Goal: Task Accomplishment & Management: Manage account settings

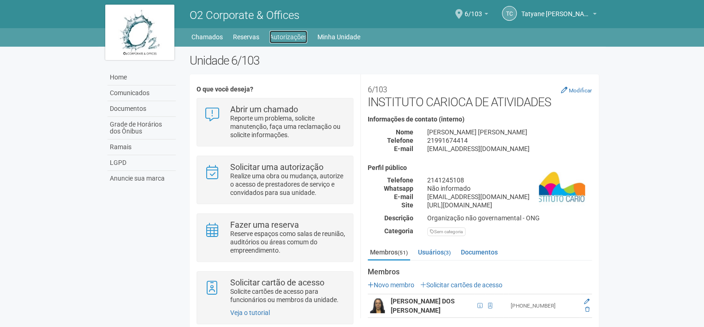
click at [299, 39] on link "Autorizações" at bounding box center [288, 36] width 38 height 13
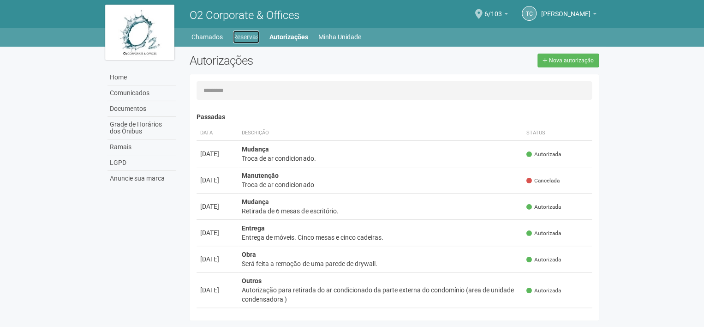
click at [254, 37] on link "Reservas" at bounding box center [246, 36] width 26 height 13
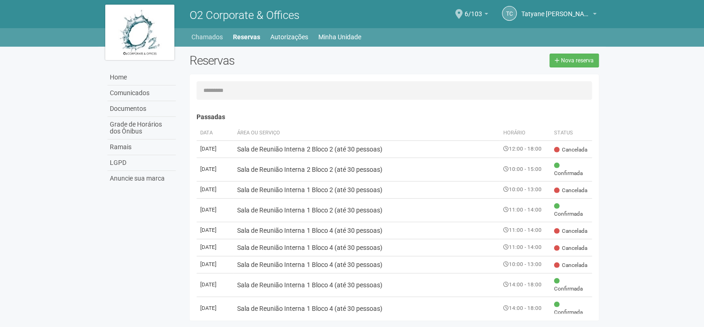
click at [191, 42] on li "Chamados" at bounding box center [211, 36] width 41 height 13
click at [203, 36] on link "Chamados" at bounding box center [206, 36] width 31 height 13
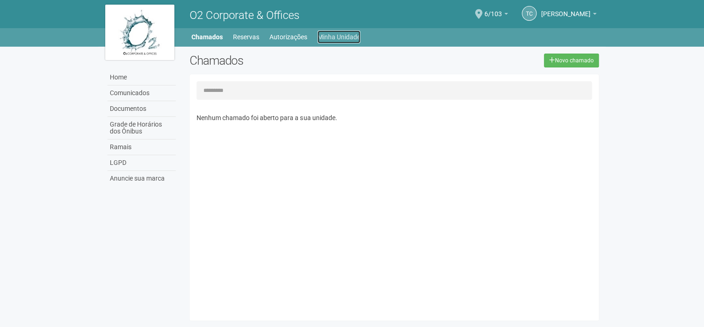
click at [349, 36] on link "Minha Unidade" at bounding box center [338, 36] width 43 height 13
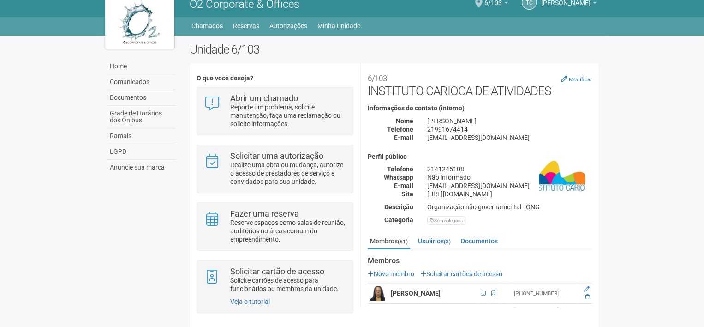
scroll to position [17, 0]
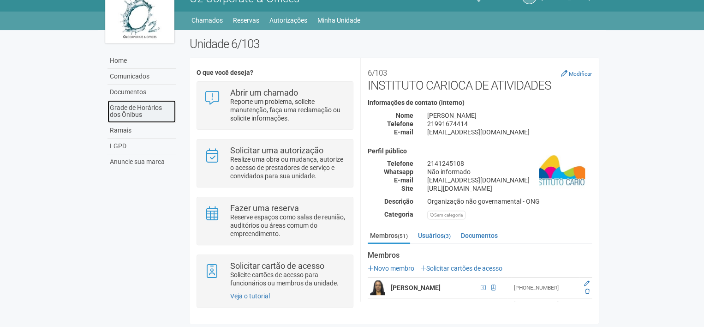
click at [133, 105] on link "Grade de Horários dos Ônibus" at bounding box center [142, 111] width 68 height 23
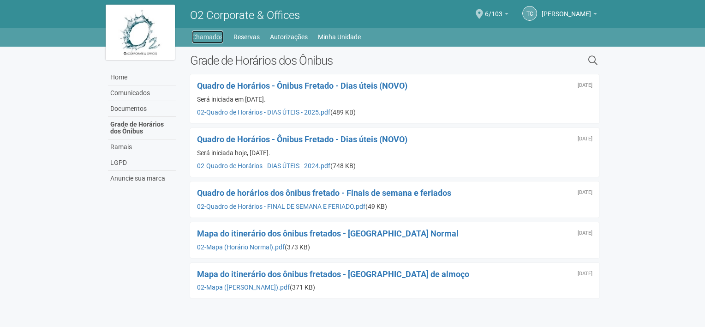
click at [216, 38] on link "Chamados" at bounding box center [207, 36] width 31 height 13
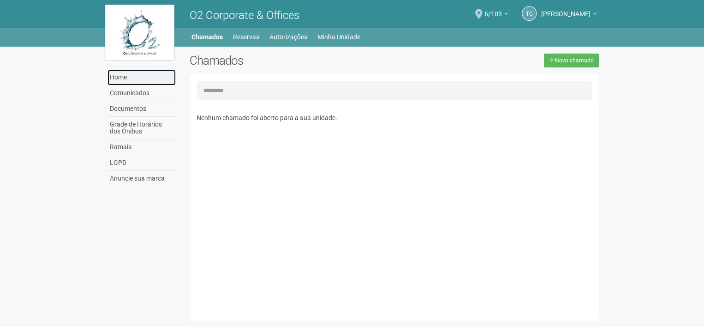
click at [124, 76] on link "Home" at bounding box center [142, 78] width 68 height 16
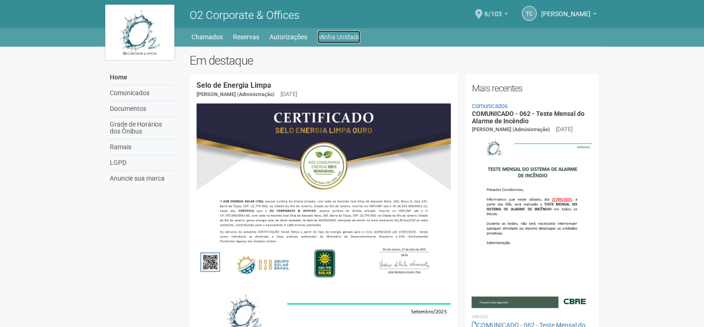
click at [346, 36] on link "Minha Unidade" at bounding box center [338, 36] width 43 height 13
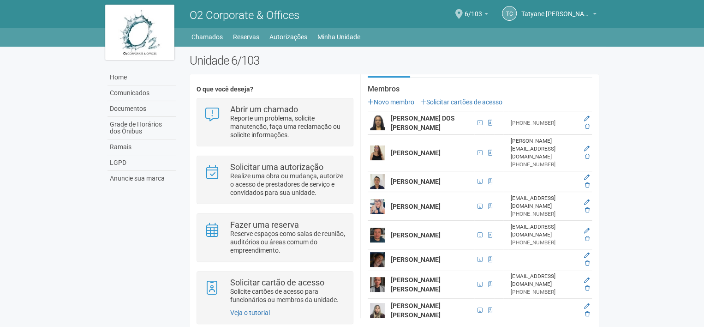
scroll to position [185, 0]
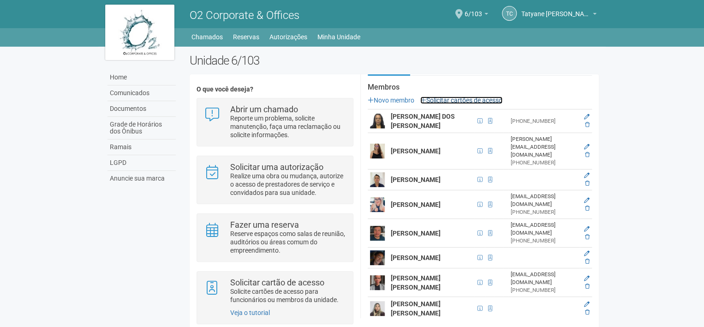
click at [473, 100] on link "Solicitar cartões de acesso" at bounding box center [461, 99] width 82 height 7
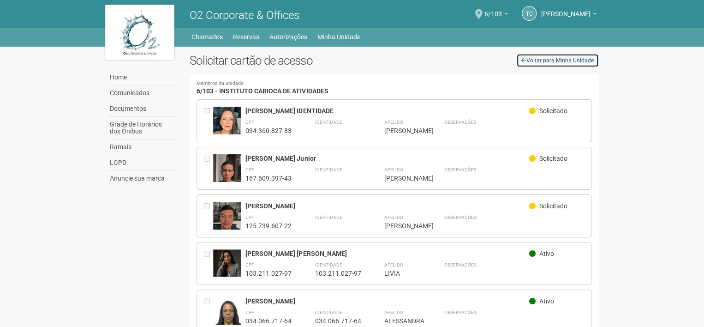
click at [570, 60] on link "Voltar para Minha Unidade" at bounding box center [557, 61] width 83 height 14
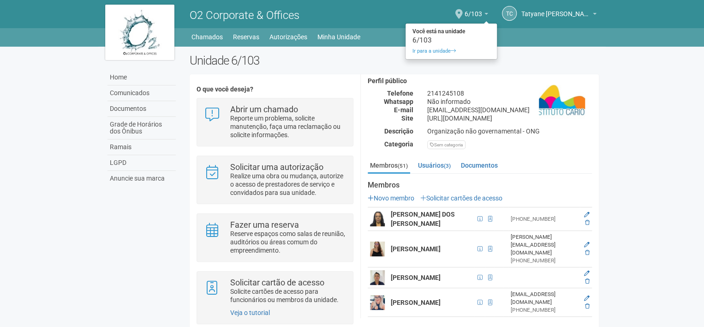
scroll to position [92, 0]
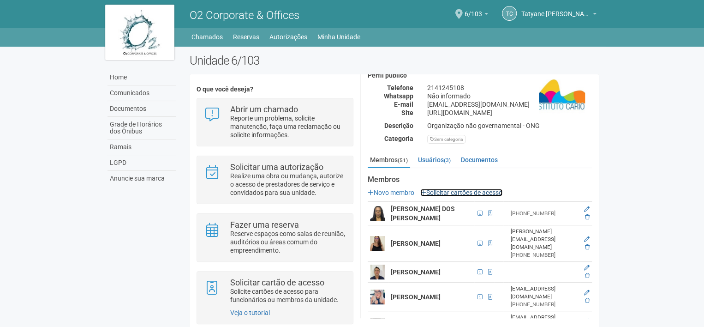
click at [459, 195] on link "Solicitar cartões de acesso" at bounding box center [461, 192] width 82 height 7
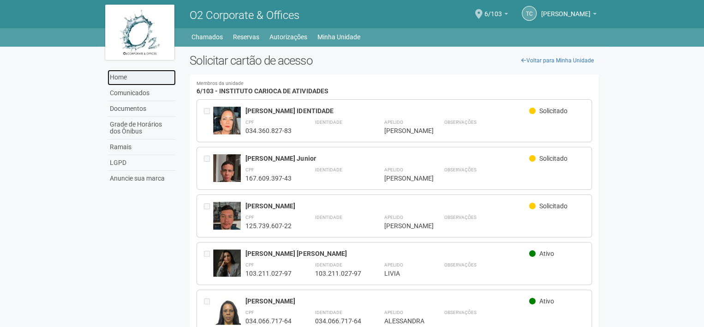
click at [115, 80] on link "Home" at bounding box center [142, 78] width 68 height 16
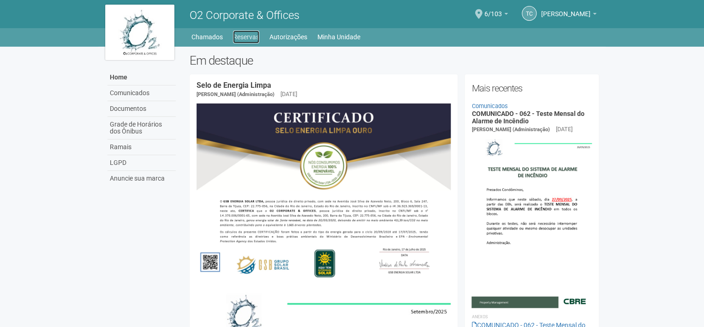
click at [253, 39] on link "Reservas" at bounding box center [246, 36] width 26 height 13
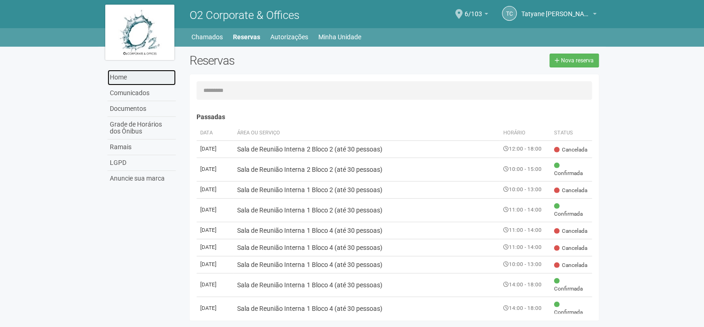
click at [120, 80] on link "Home" at bounding box center [142, 78] width 68 height 16
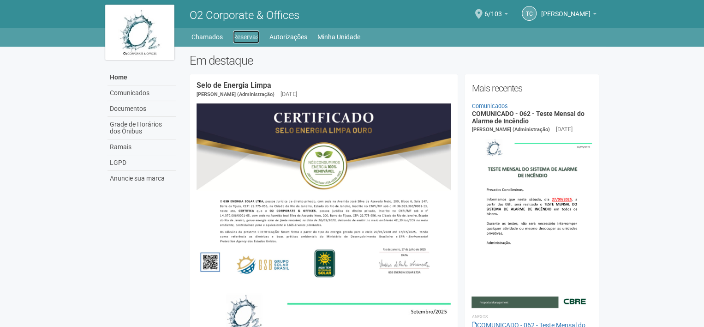
click at [251, 39] on link "Reservas" at bounding box center [246, 36] width 26 height 13
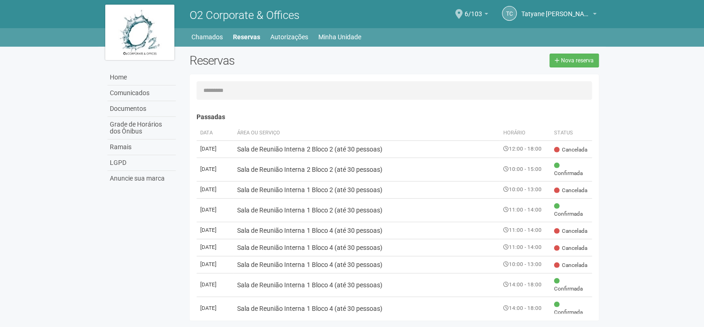
click at [222, 39] on li "Chamados" at bounding box center [211, 36] width 41 height 13
click at [214, 34] on link "Chamados" at bounding box center [206, 36] width 31 height 13
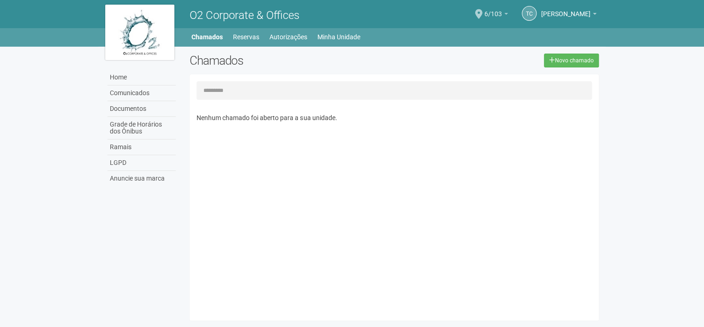
click at [485, 15] on span "6/103" at bounding box center [494, 9] width 18 height 16
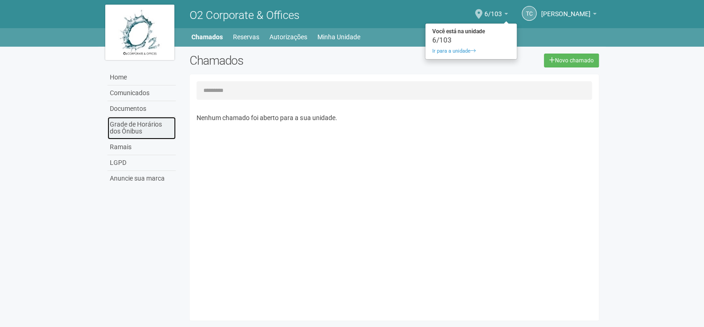
click at [129, 120] on link "Grade de Horários dos Ônibus" at bounding box center [142, 128] width 68 height 23
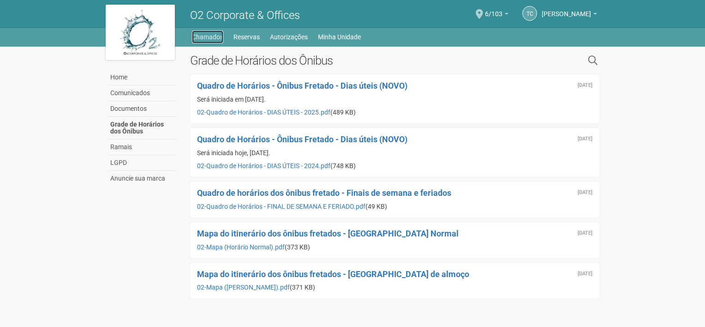
click at [214, 41] on link "Chamados" at bounding box center [207, 36] width 31 height 13
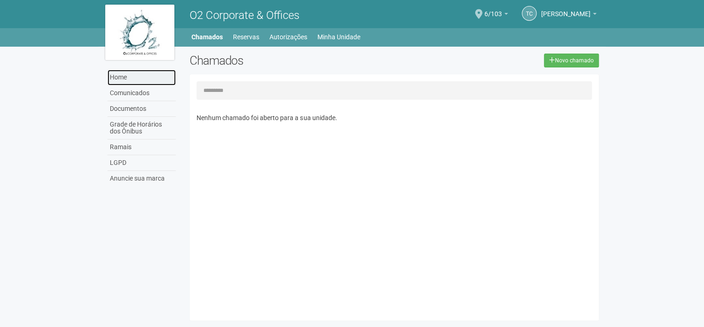
click at [125, 77] on link "Home" at bounding box center [142, 78] width 68 height 16
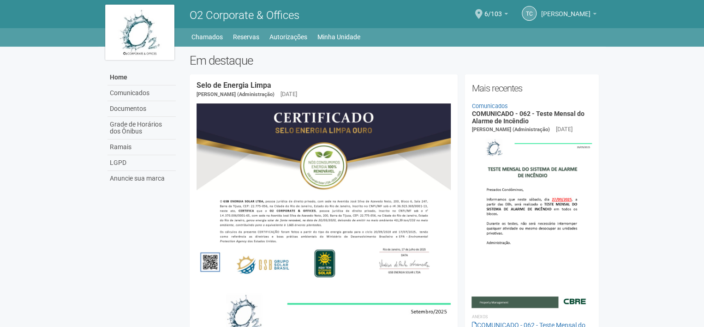
click at [547, 12] on span "[PERSON_NAME]" at bounding box center [565, 9] width 49 height 16
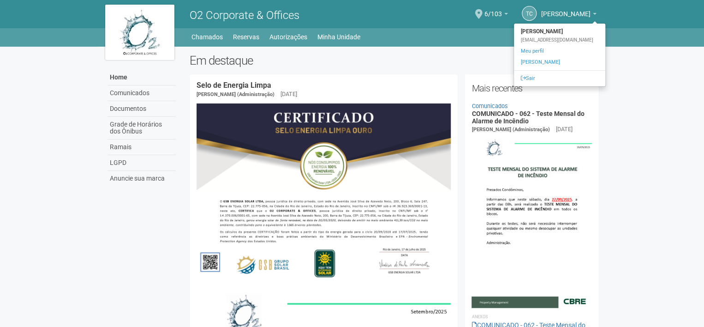
click at [430, 59] on h2 "Em destaque" at bounding box center [394, 61] width 409 height 14
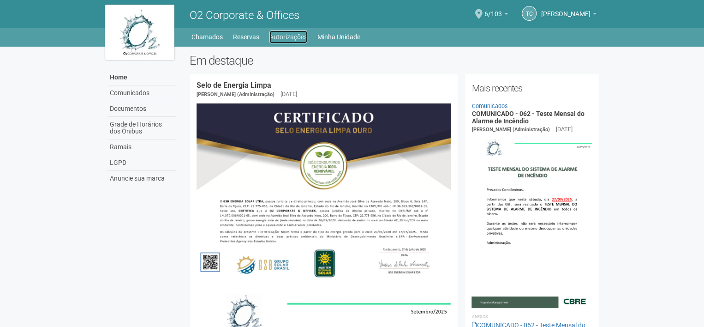
click at [286, 37] on link "Autorizações" at bounding box center [288, 36] width 38 height 13
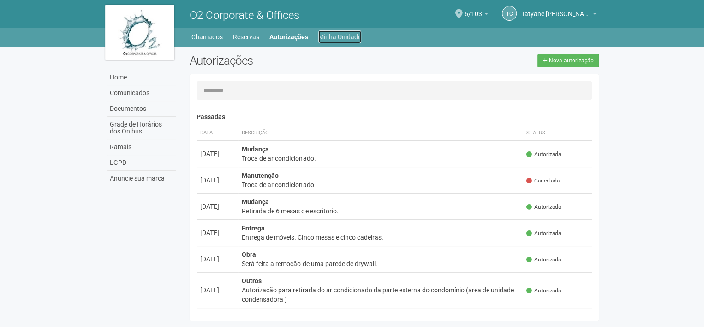
click at [335, 40] on link "Minha Unidade" at bounding box center [339, 36] width 43 height 13
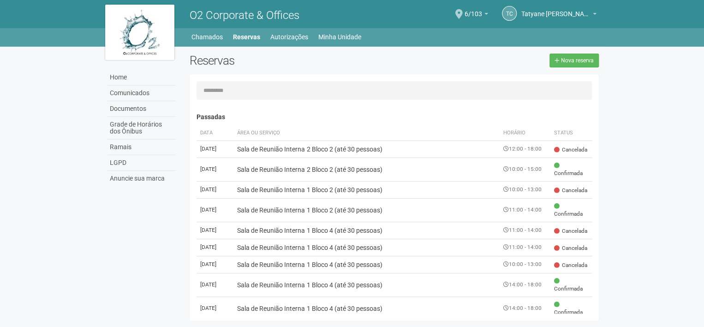
click at [306, 64] on h2 "Reservas" at bounding box center [288, 61] width 197 height 14
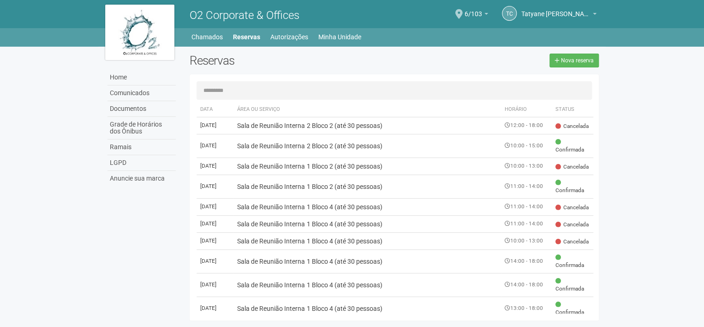
scroll to position [92, 0]
